Goal: Task Accomplishment & Management: Use online tool/utility

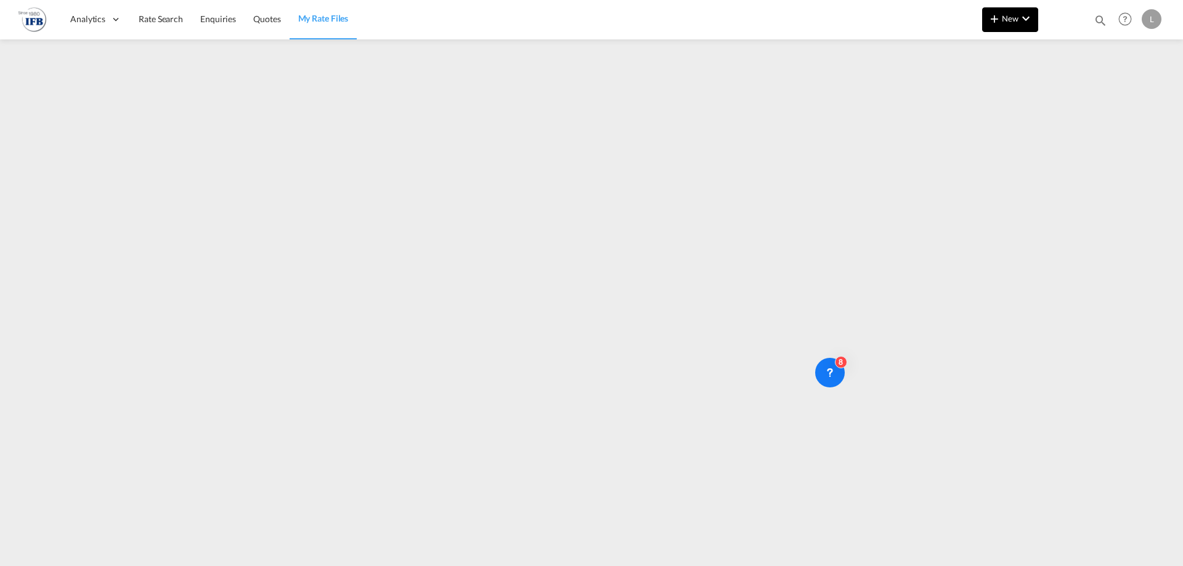
click at [1005, 22] on span "New" at bounding box center [1010, 19] width 46 height 10
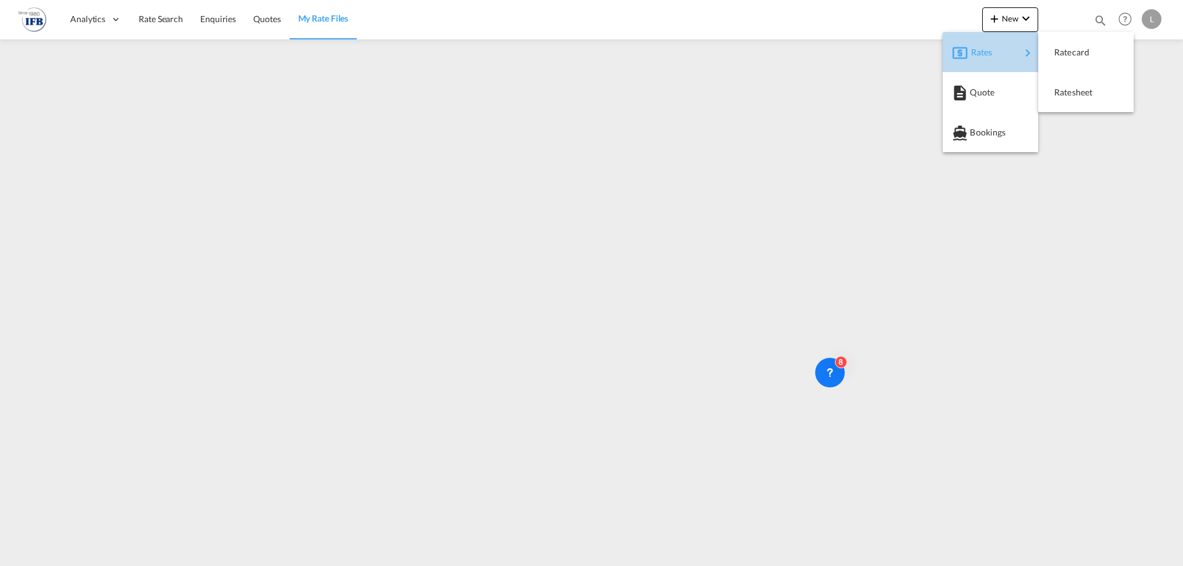
click at [994, 60] on div "Rates" at bounding box center [995, 52] width 49 height 31
click at [1052, 98] on div "Ratesheet" at bounding box center [1086, 92] width 76 height 31
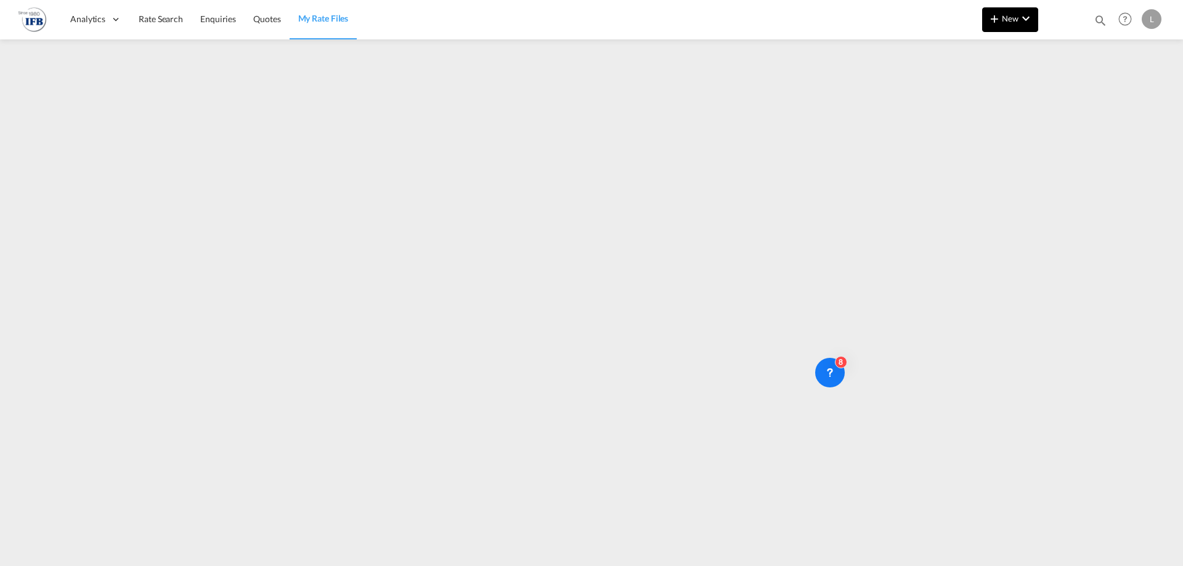
click at [1020, 30] on button "New" at bounding box center [1010, 19] width 56 height 25
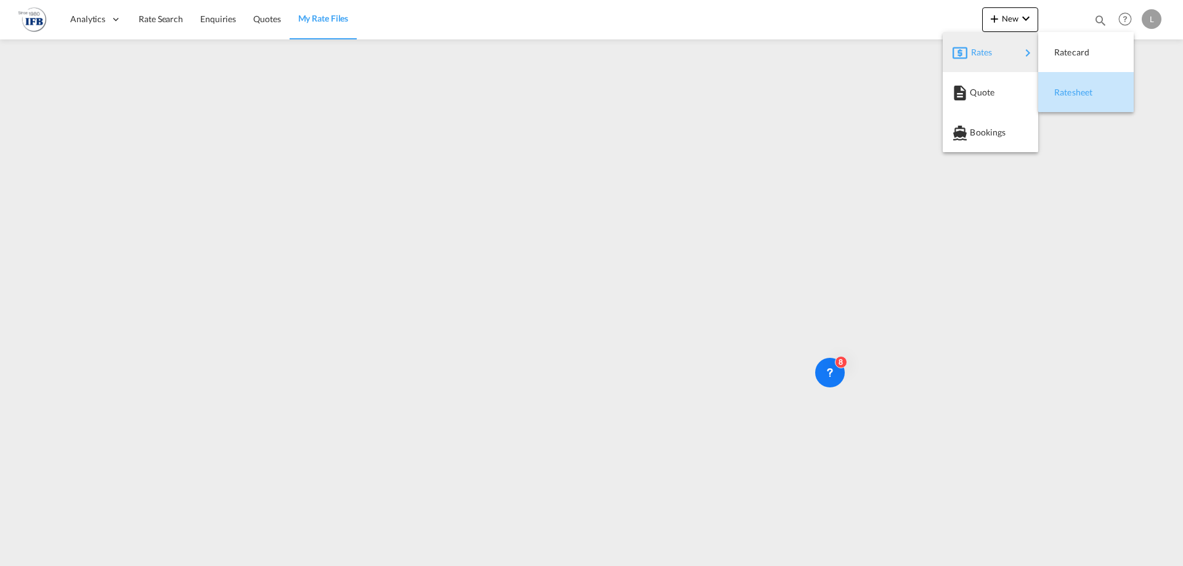
click at [1068, 87] on span "Ratesheet" at bounding box center [1061, 92] width 14 height 25
